Goal: Find specific page/section: Find specific page/section

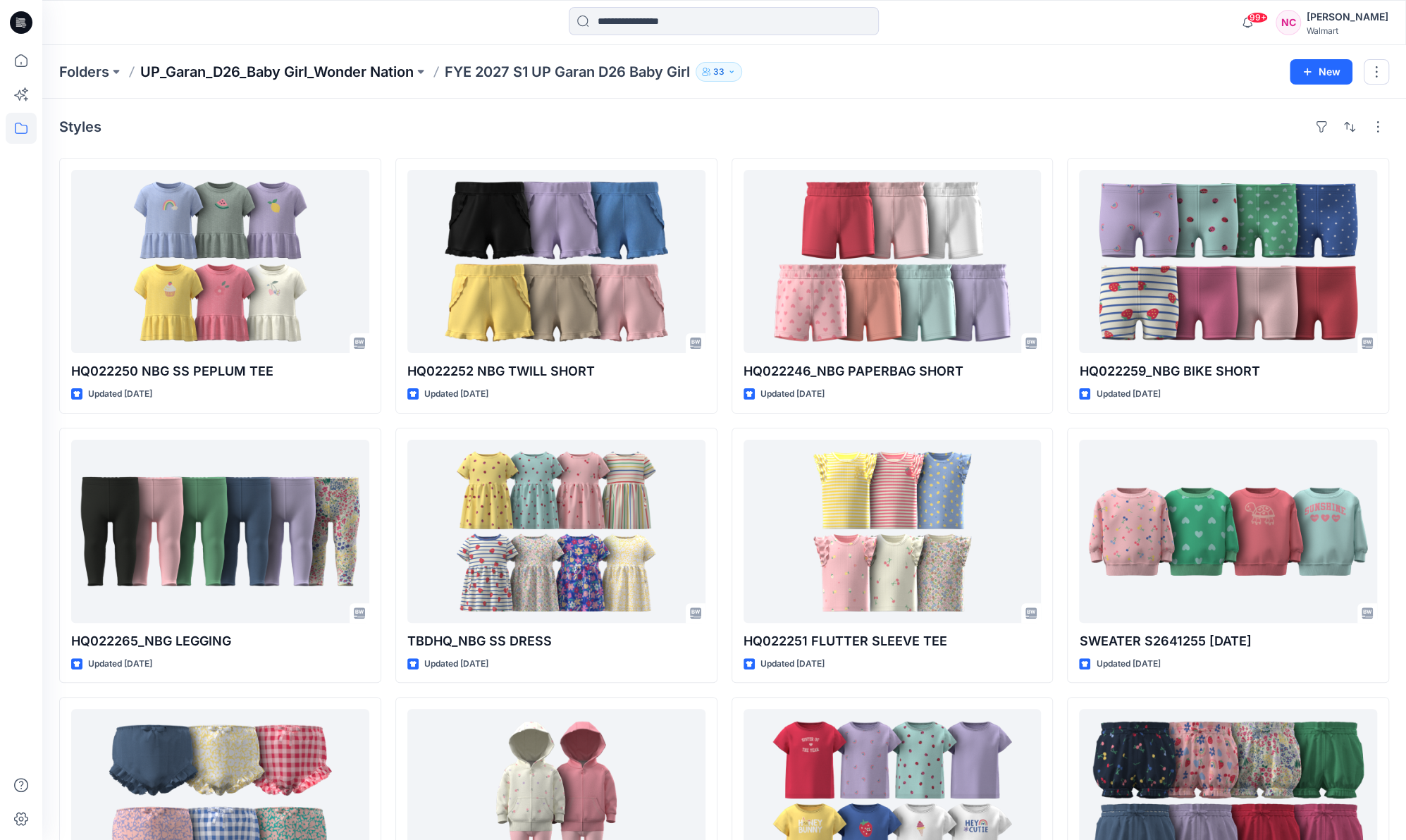
click at [226, 67] on p "UP_Garan_D26_Baby Girl_Wonder Nation" at bounding box center [277, 72] width 273 height 20
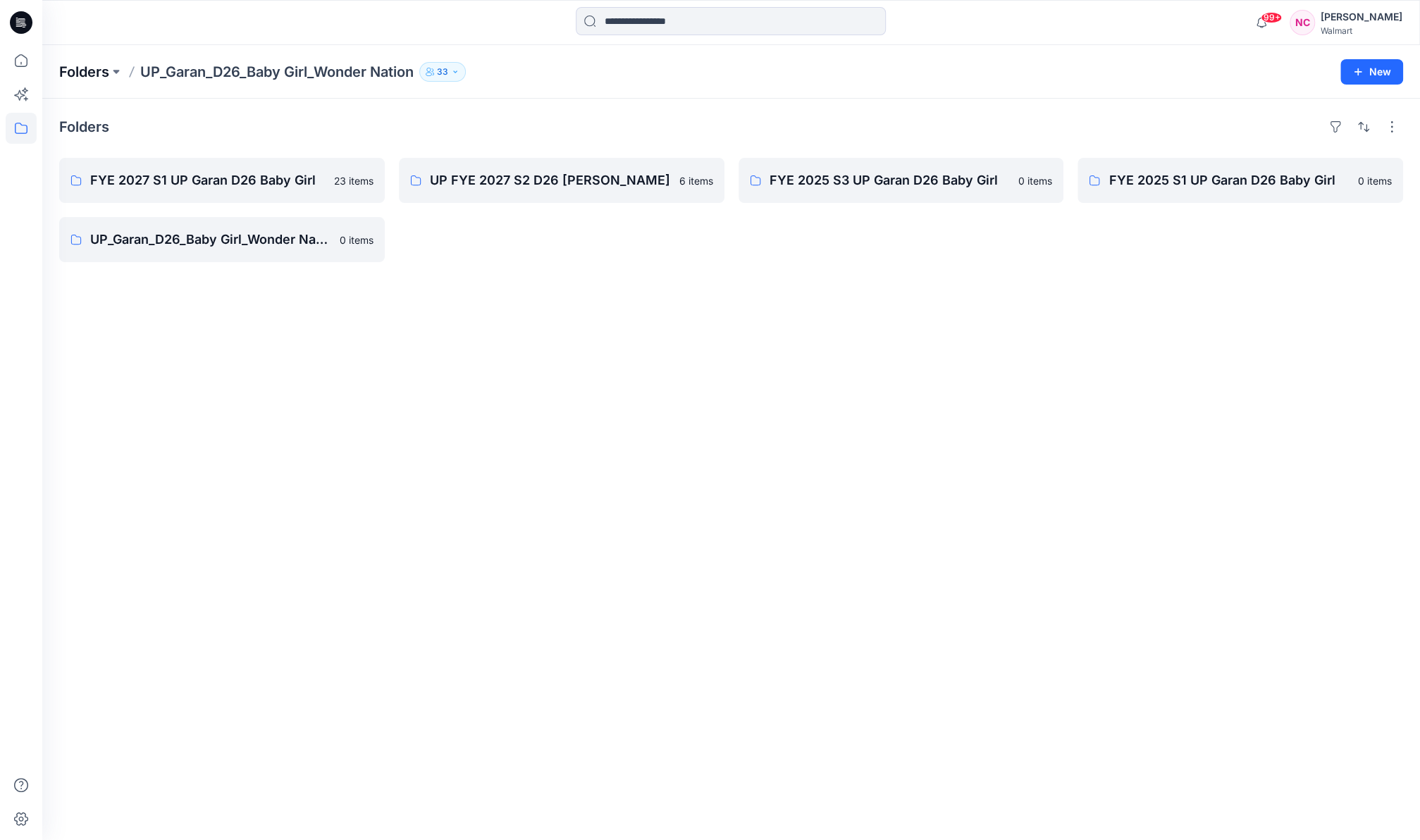
click at [82, 73] on p "Folders" at bounding box center [84, 72] width 50 height 20
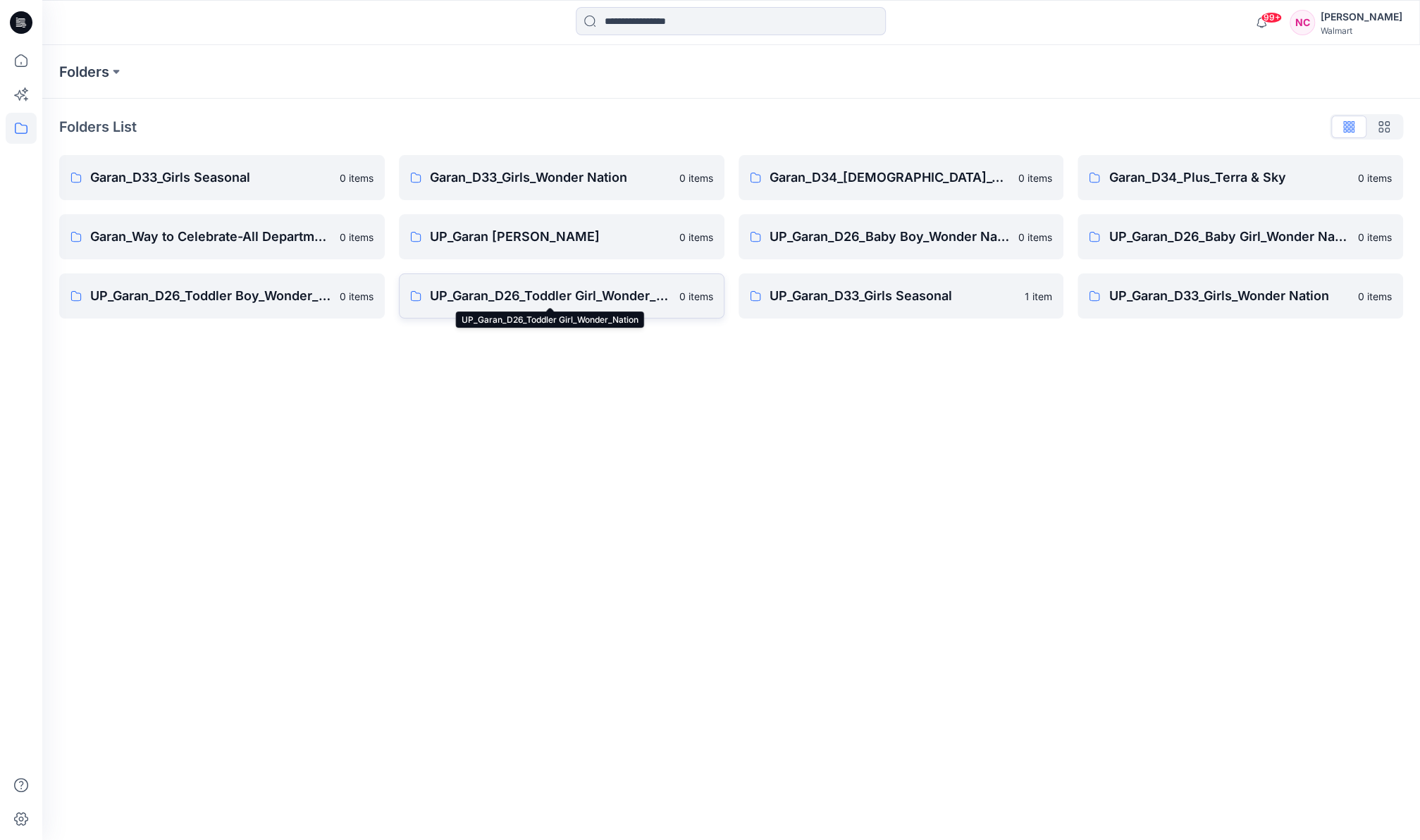
click at [573, 291] on p "UP_Garan_D26_Toddler Girl_Wonder_Nation" at bounding box center [549, 296] width 241 height 20
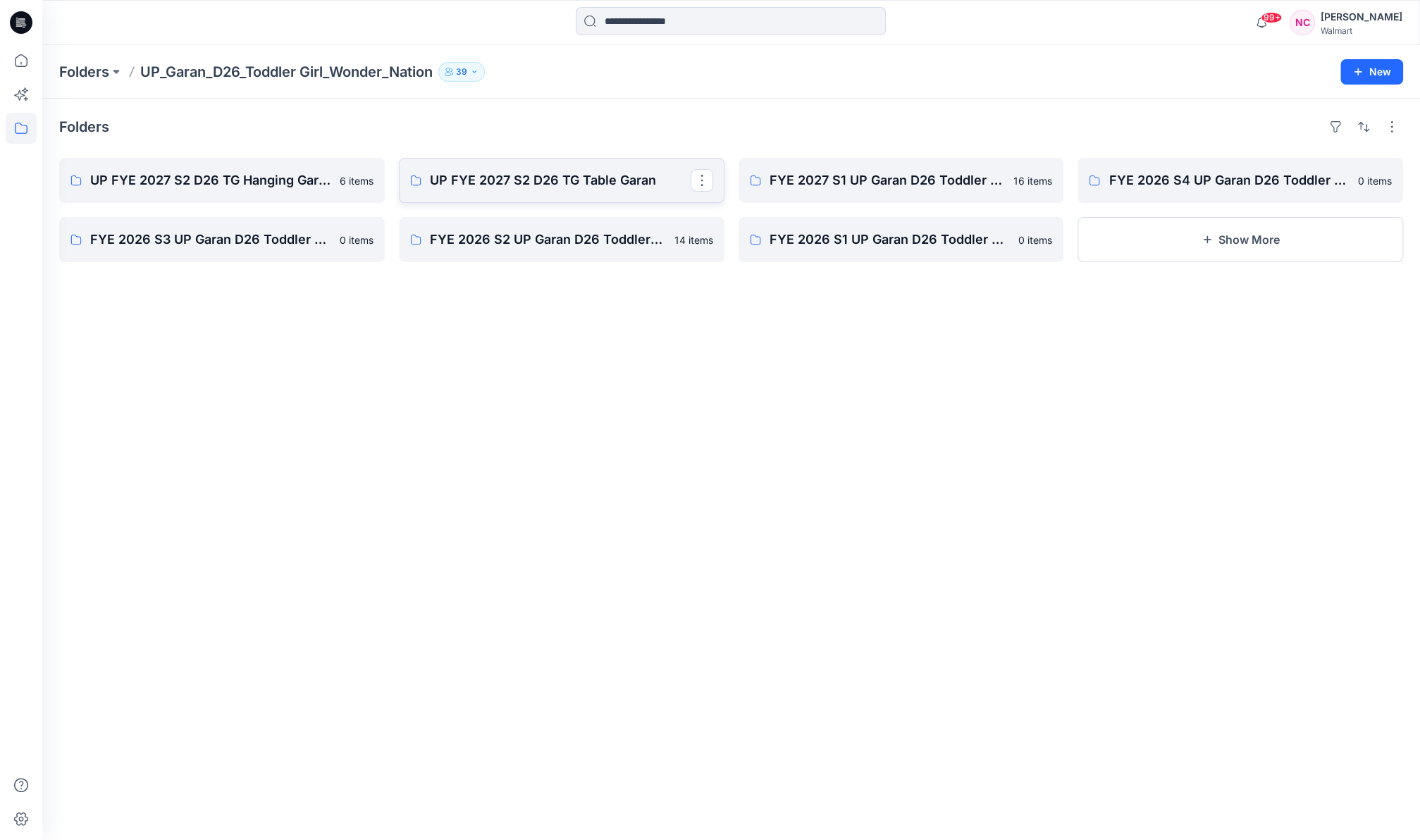
click at [547, 177] on p "UP FYE 2027 S2 D26 TG Table Garan" at bounding box center [559, 181] width 260 height 20
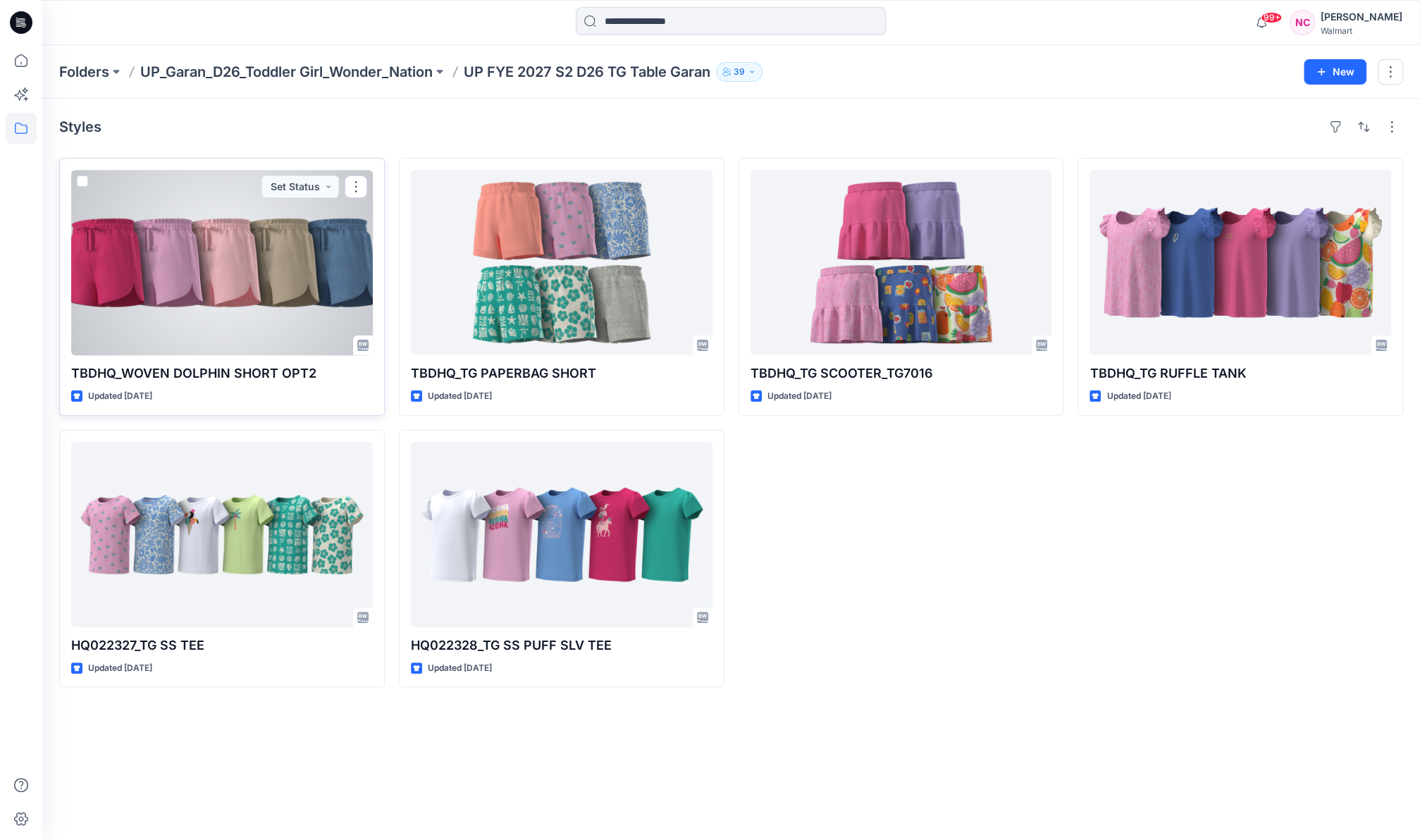
click at [261, 236] on div at bounding box center [222, 263] width 301 height 186
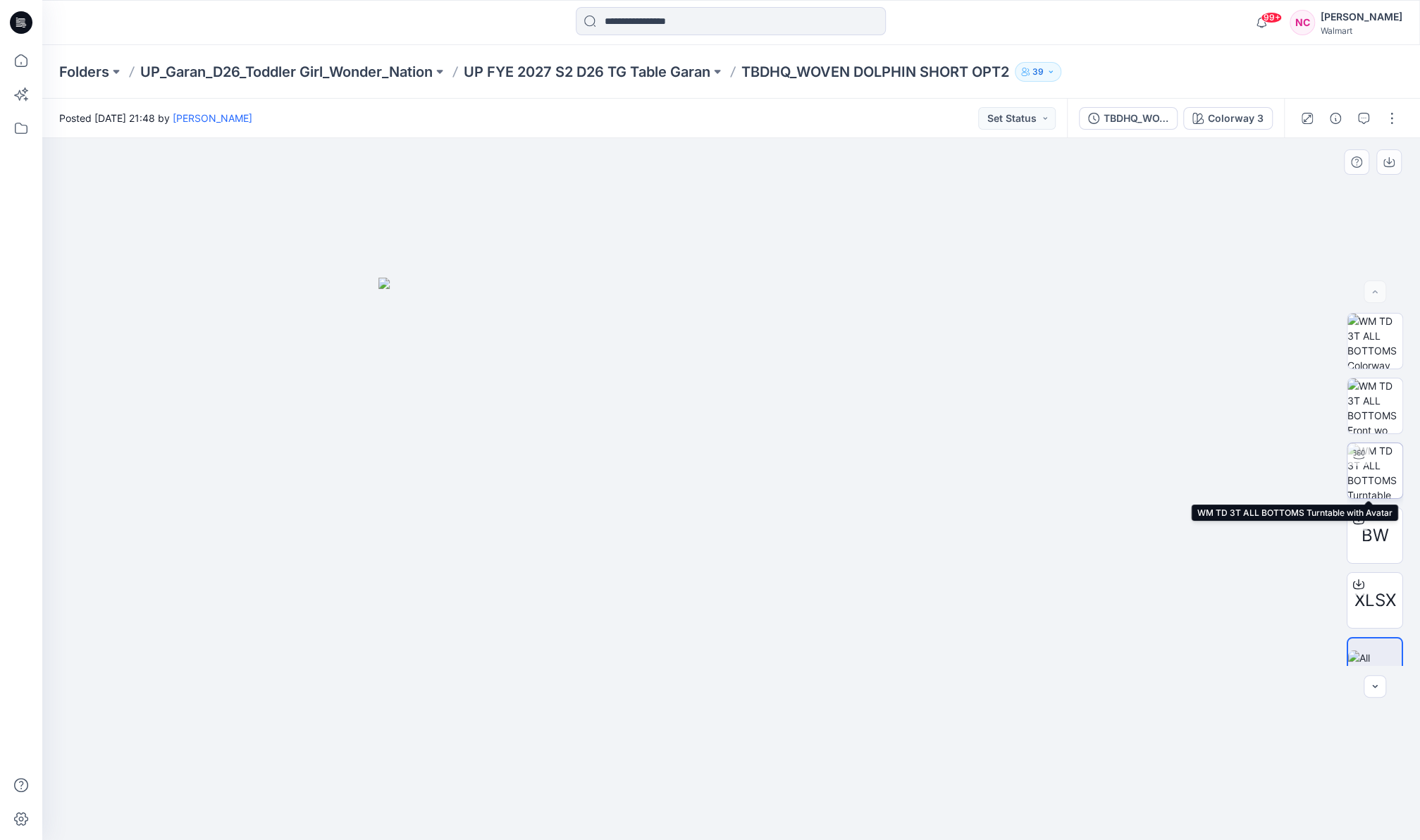
click at [1372, 477] on img at bounding box center [1375, 470] width 55 height 55
drag, startPoint x: 784, startPoint y: 516, endPoint x: 673, endPoint y: 518, distance: 111.0
click at [673, 518] on div at bounding box center [730, 489] width 1377 height 702
